Goal: Task Accomplishment & Management: Use online tool/utility

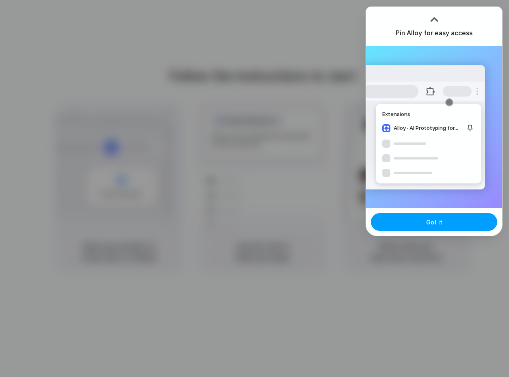
click at [421, 225] on button "Got it" at bounding box center [434, 222] width 126 height 18
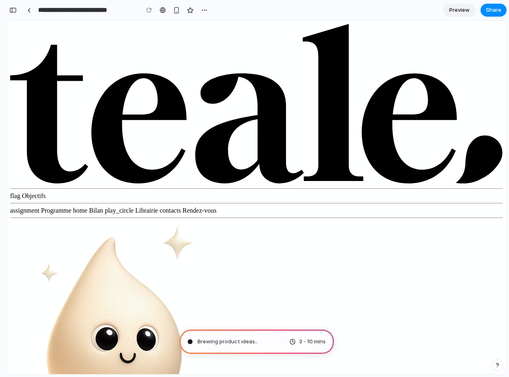
click at [300, 343] on span "3 - 10 mins" at bounding box center [312, 342] width 27 height 8
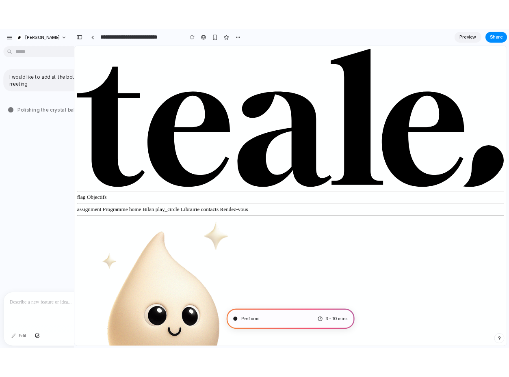
scroll to position [27, 0]
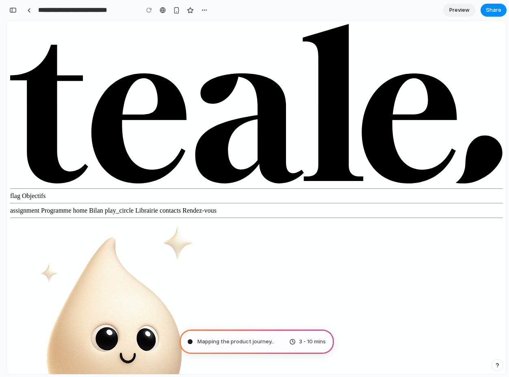
click at [497, 367] on div "button" at bounding box center [497, 366] width 6 height 6
click at [496, 367] on div "button" at bounding box center [497, 366] width 7 height 10
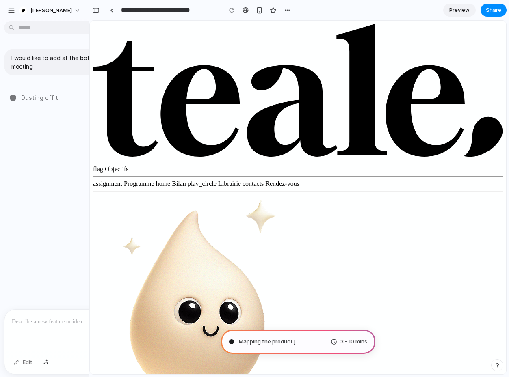
type input "**********"
